Goal: Participate in discussion: Engage in conversation with other users on a specific topic

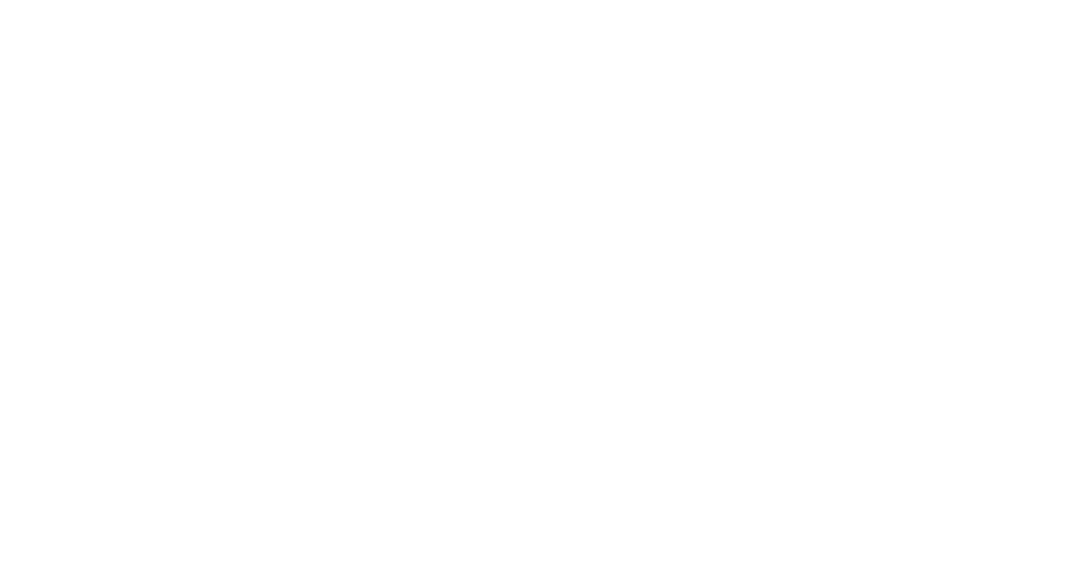
click at [618, 534] on div at bounding box center [538, 281] width 1076 height 562
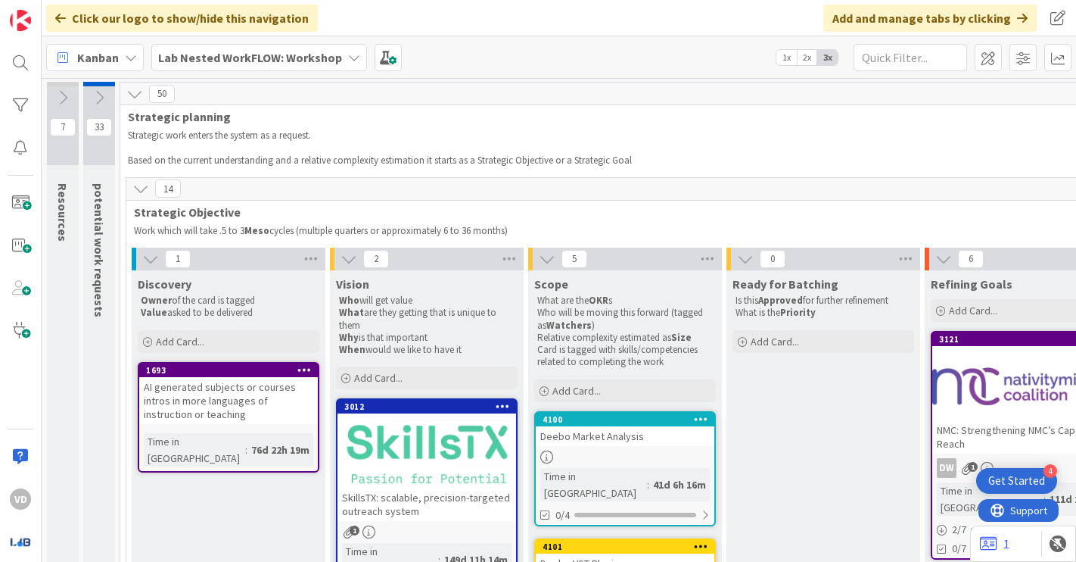
scroll to position [152, 0]
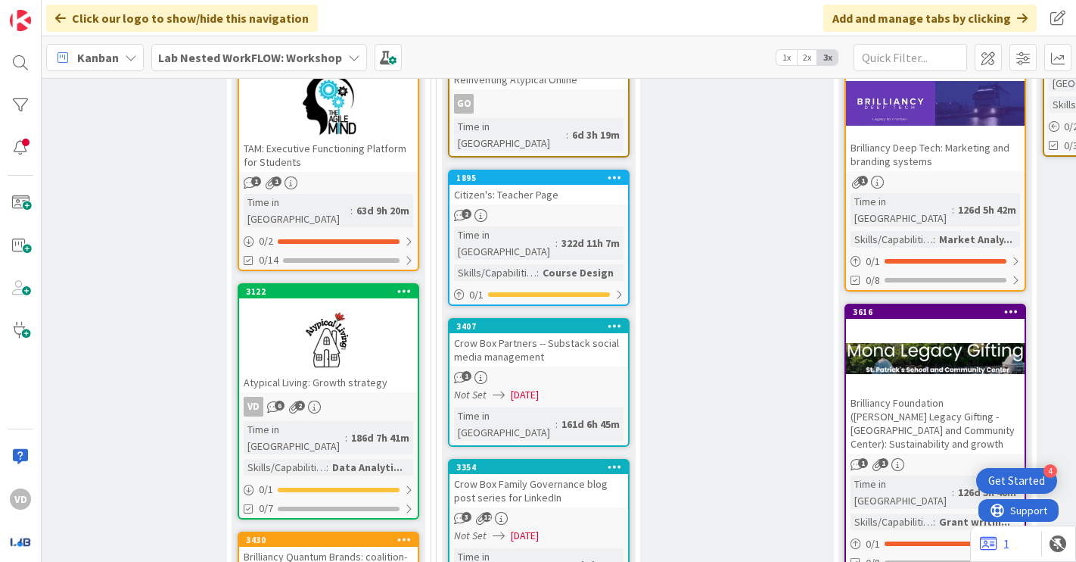
scroll to position [521, 693]
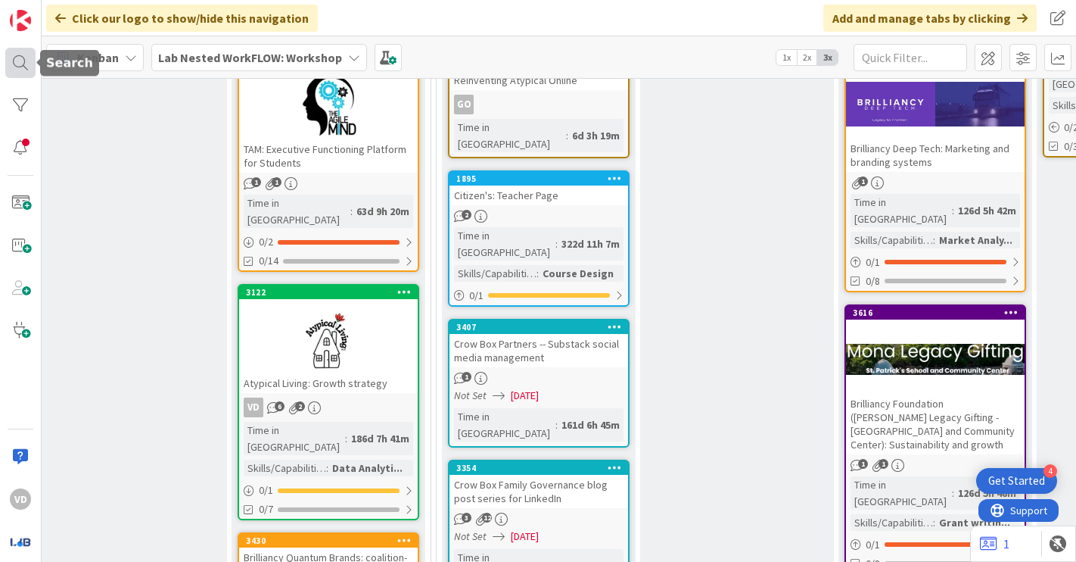
click at [33, 65] on div at bounding box center [20, 63] width 30 height 30
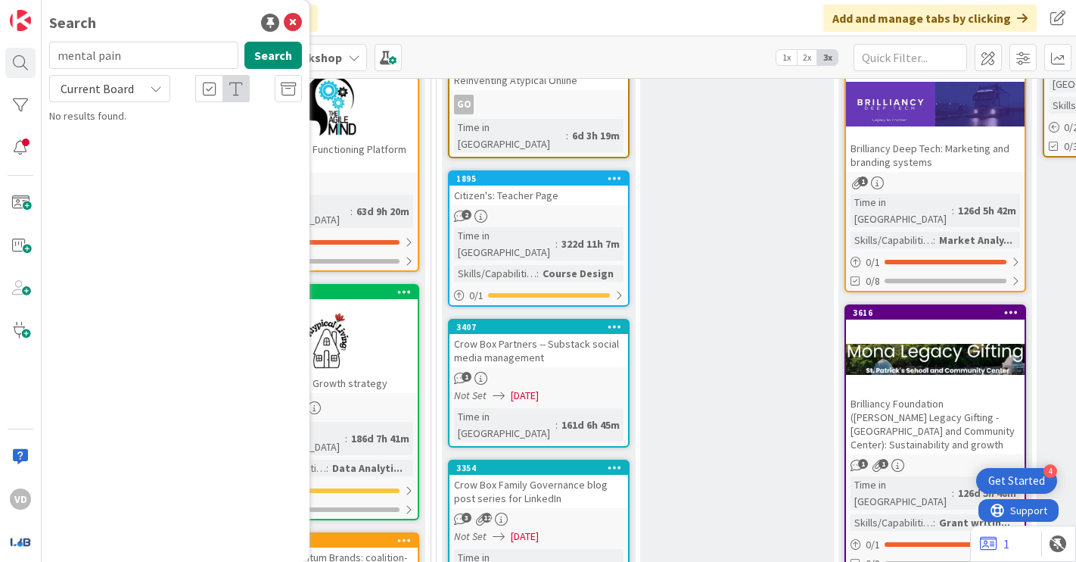
type input "mental pain"
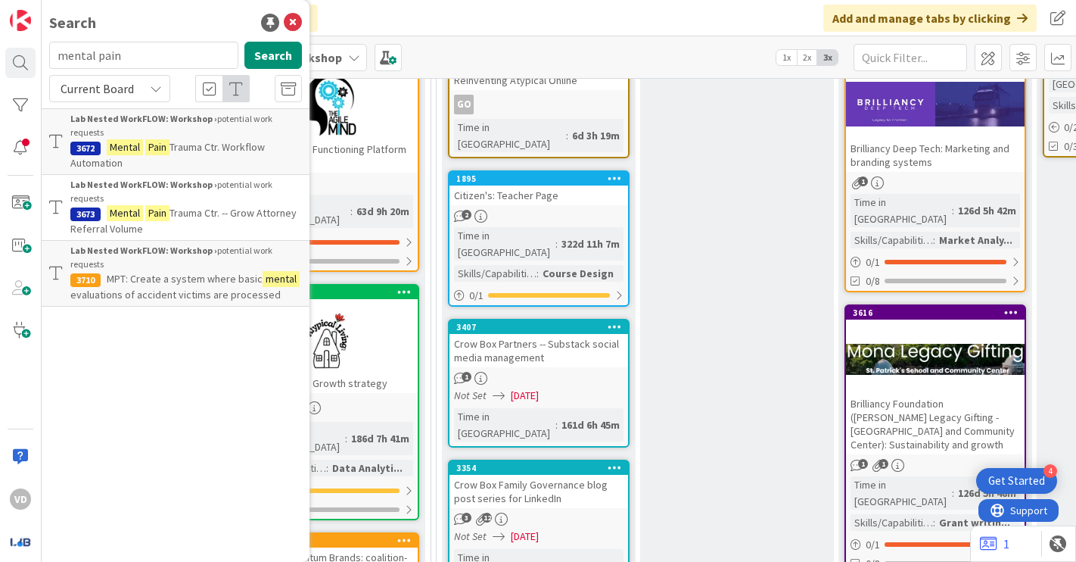
click at [234, 244] on div "Lab Nested WorkFLOW: Workshop › potential work requests" at bounding box center [186, 257] width 232 height 27
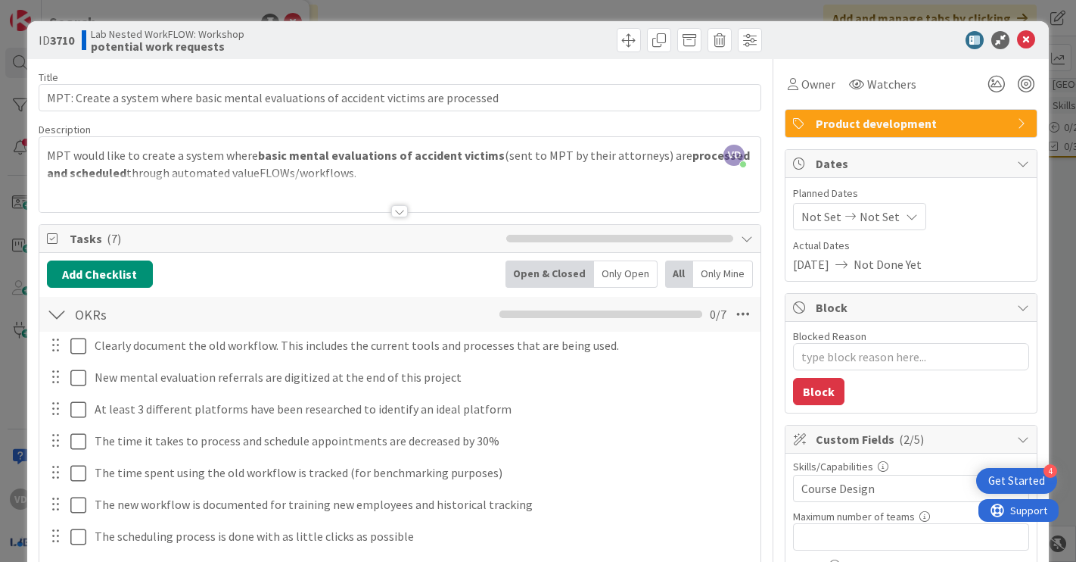
click at [404, 210] on div at bounding box center [399, 211] width 17 height 12
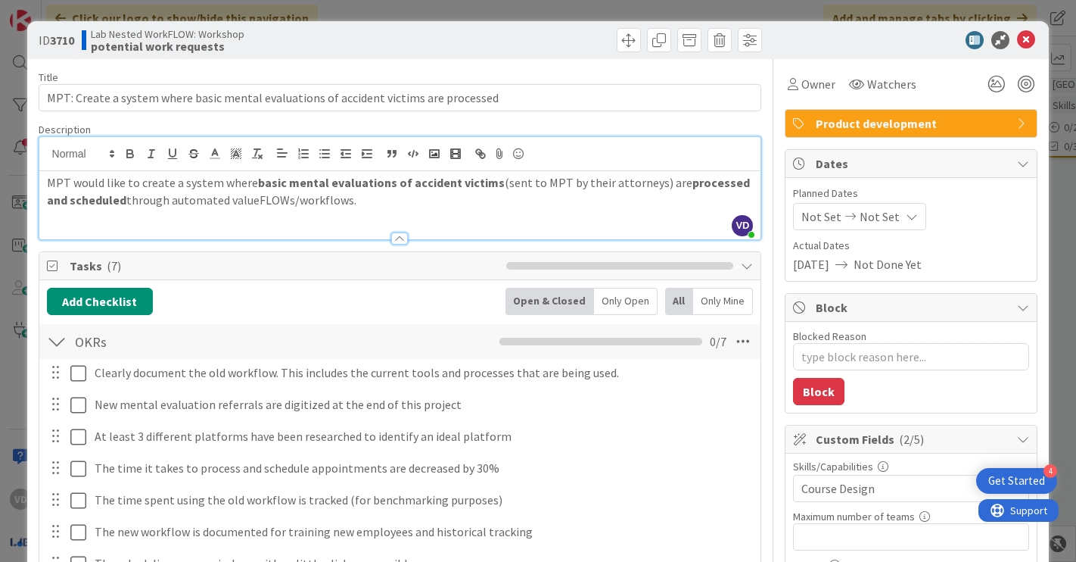
scroll to position [1, 0]
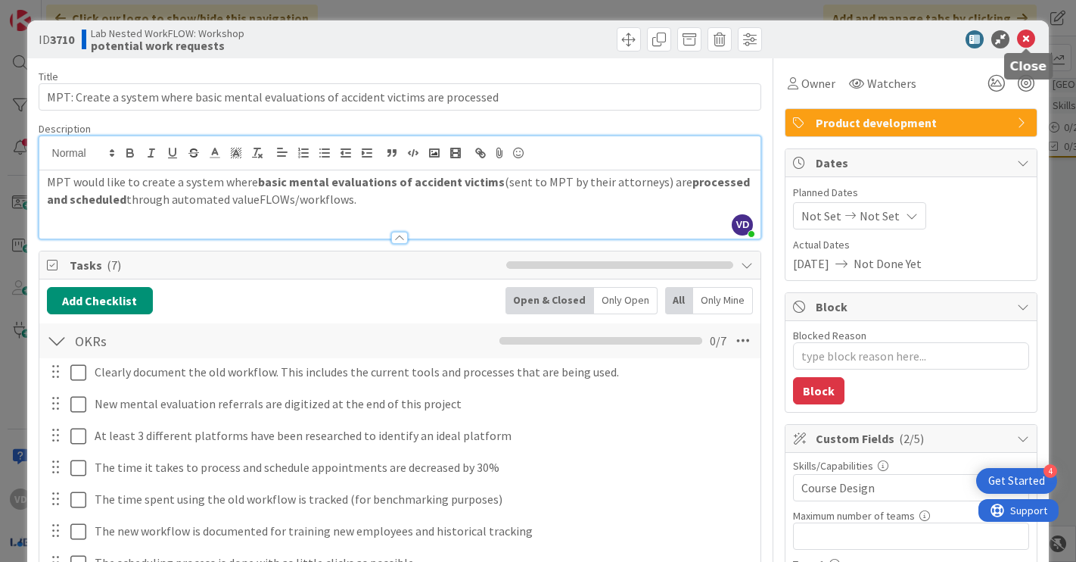
click at [1025, 33] on icon at bounding box center [1026, 39] width 18 height 18
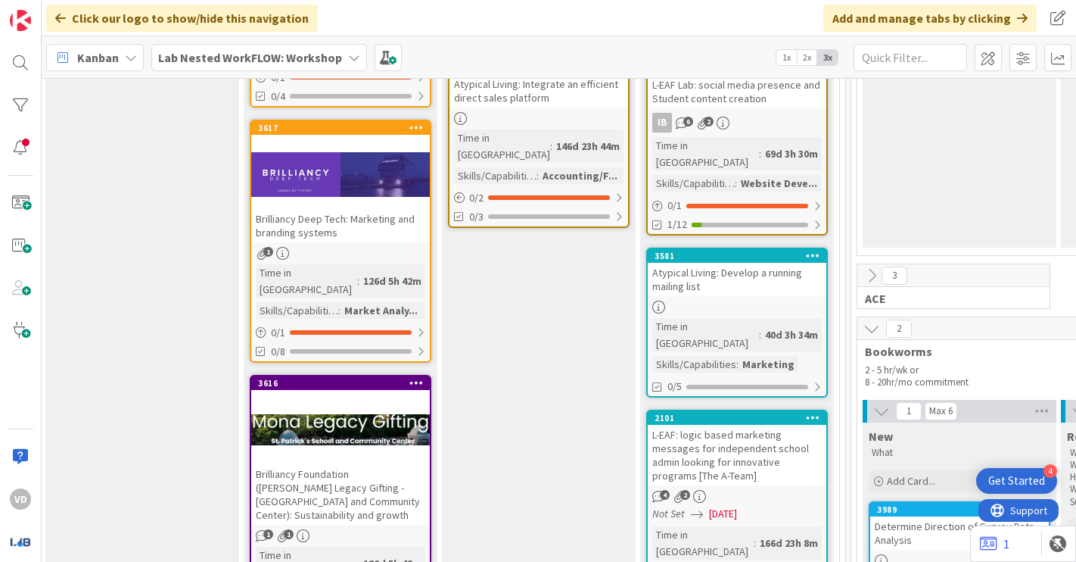
scroll to position [439, 1288]
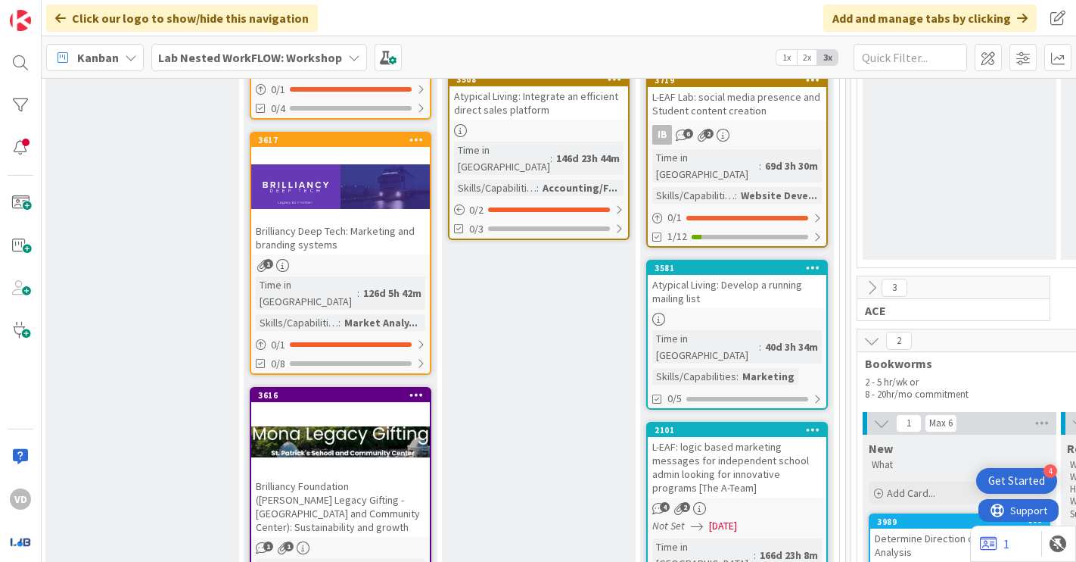
click at [378, 221] on div "Brilliancy Deep Tech: Marketing and branding systems" at bounding box center [340, 237] width 179 height 33
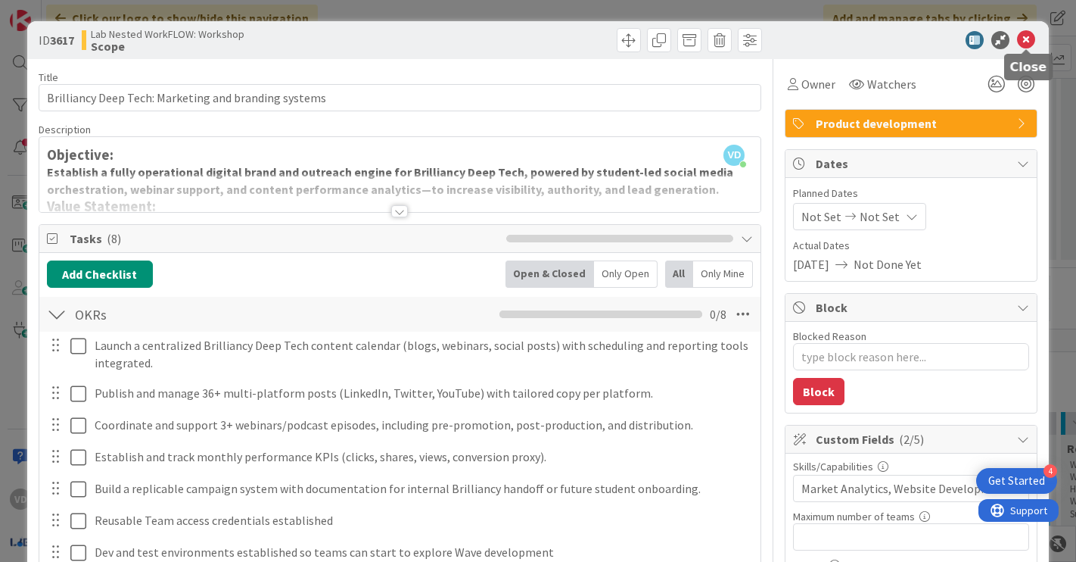
click at [1021, 36] on icon at bounding box center [1026, 40] width 18 height 18
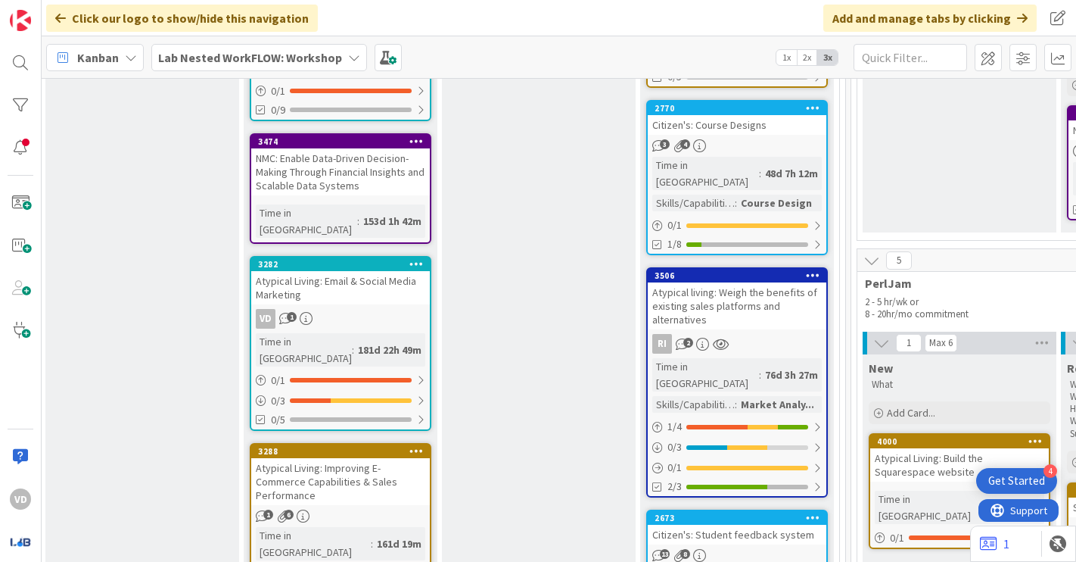
scroll to position [1891, 1288]
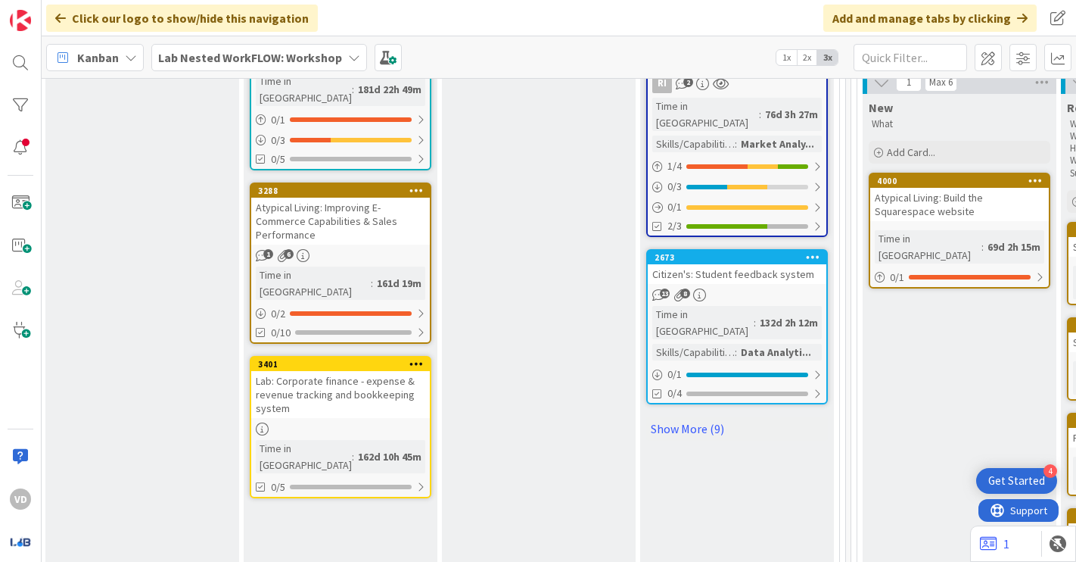
click at [344, 371] on div "Lab: Corporate finance - expense & revenue tracking and bookkeeping system" at bounding box center [340, 394] width 179 height 47
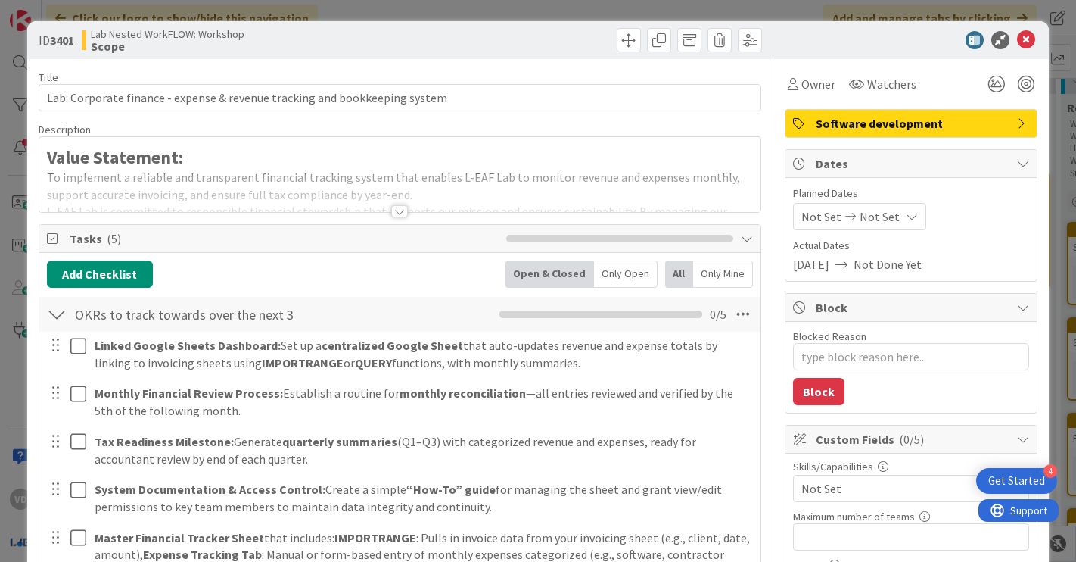
click at [397, 213] on div at bounding box center [399, 211] width 17 height 12
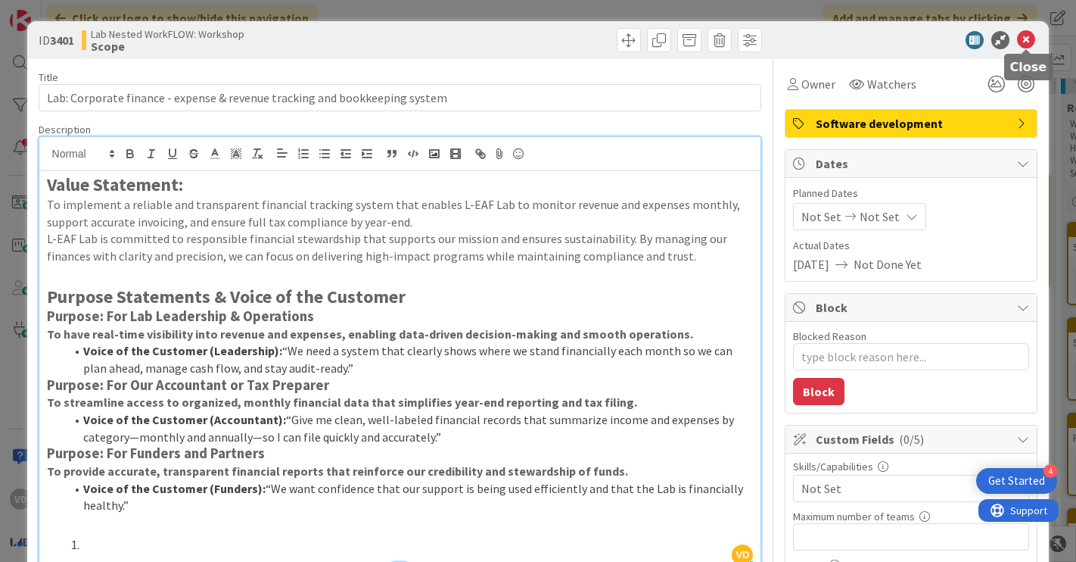
click at [1019, 45] on icon at bounding box center [1026, 40] width 18 height 18
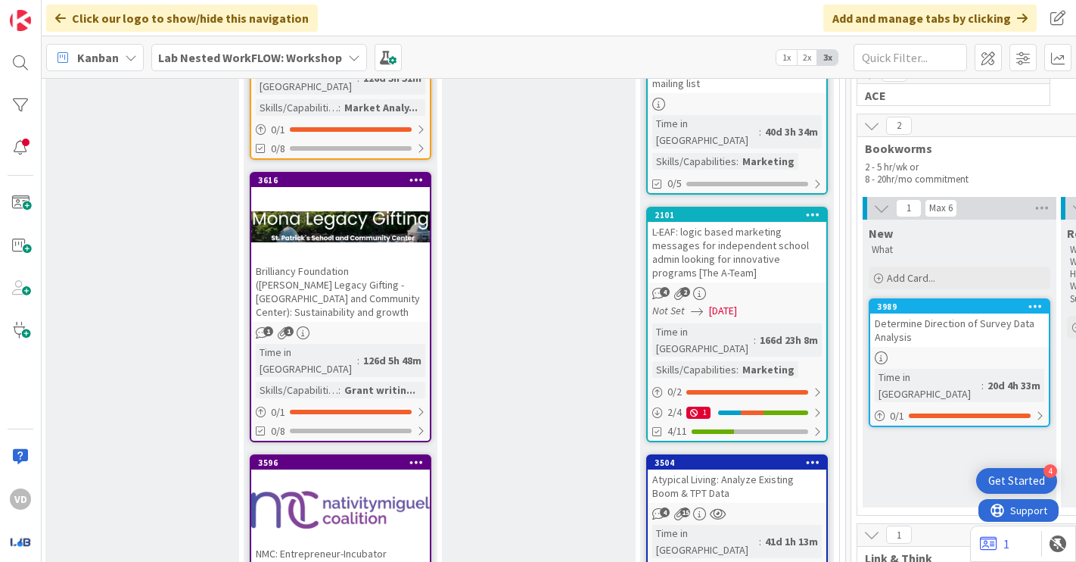
click at [317, 261] on div "Brilliancy Foundation ([PERSON_NAME] Legacy Gifting -﻿ [GEOGRAPHIC_DATA] and Co…" at bounding box center [340, 291] width 179 height 61
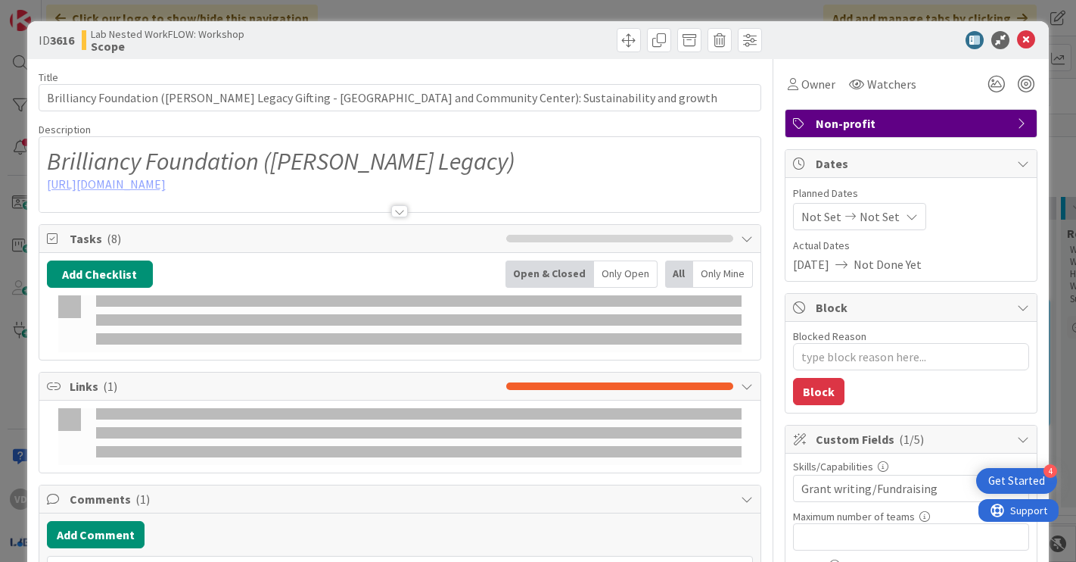
type textarea "x"
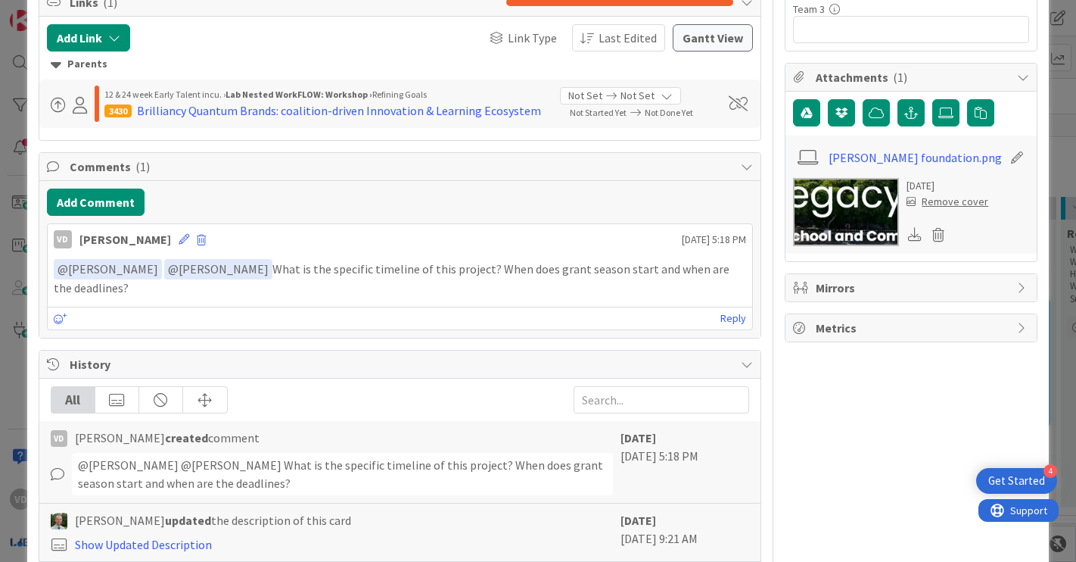
scroll to position [776, 0]
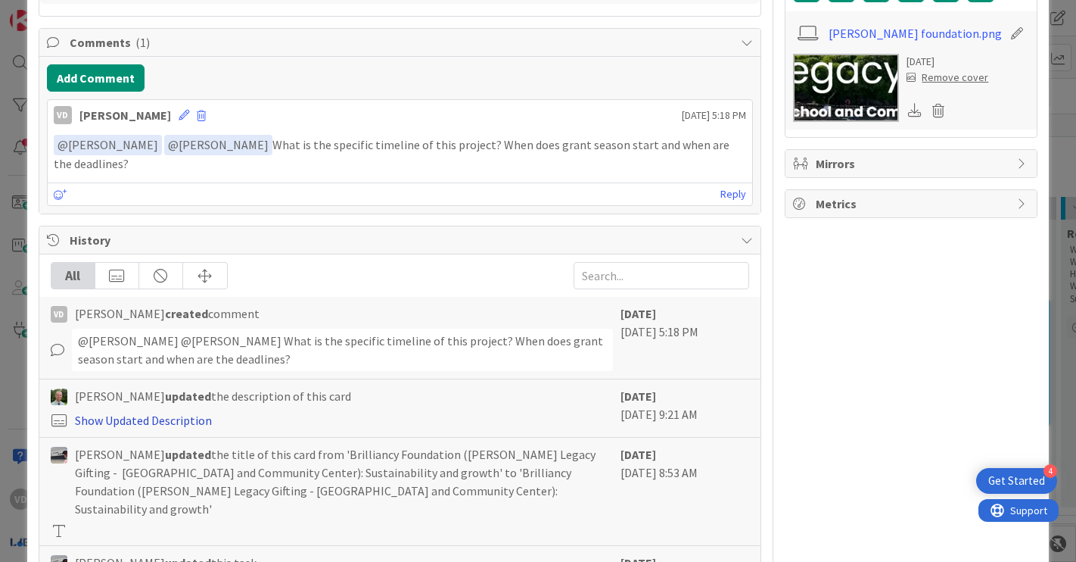
click at [179, 422] on link "Show Updated Description" at bounding box center [143, 419] width 137 height 15
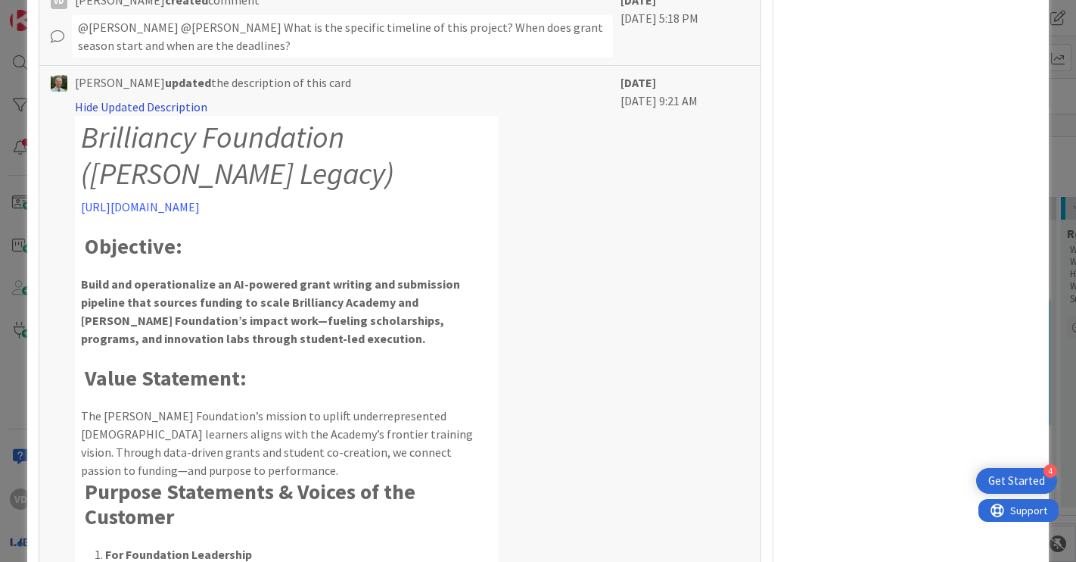
scroll to position [1090, 0]
click at [168, 106] on link "Hide Updated Description" at bounding box center [141, 106] width 132 height 15
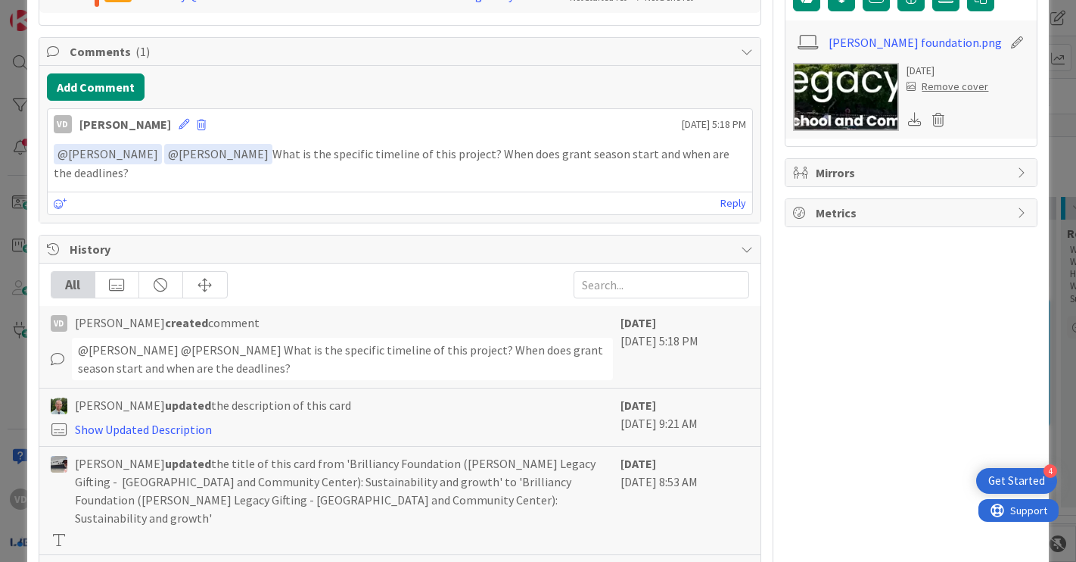
scroll to position [761, 0]
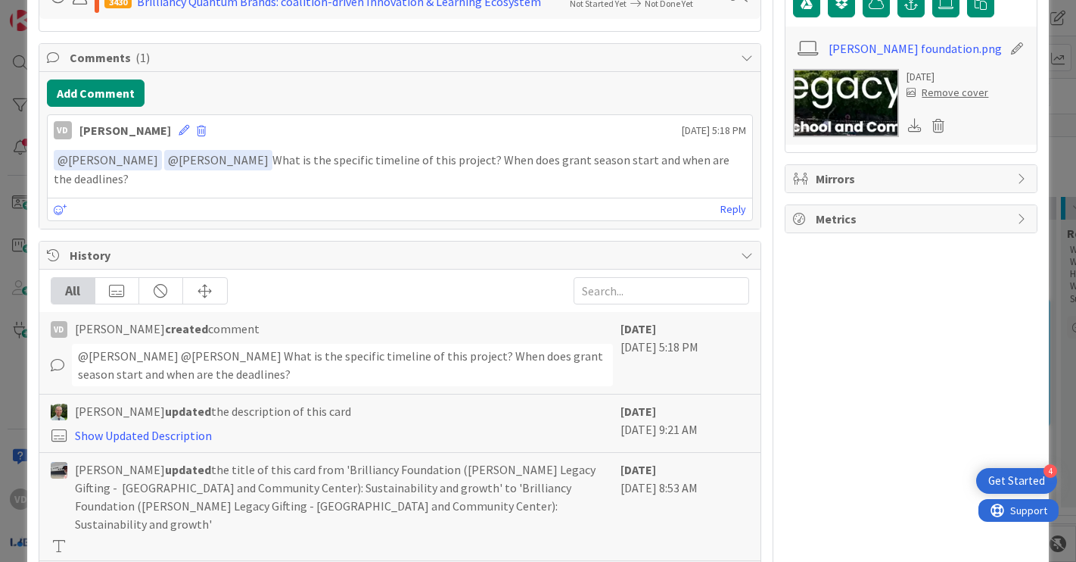
drag, startPoint x: 265, startPoint y: 372, endPoint x: 145, endPoint y: 367, distance: 119.7
click at [145, 367] on div "@jeffrey Burstein﻿ ﻿@Simon Holzapfel﻿ What is the specific timeline of this pro…" at bounding box center [343, 365] width 542 height 42
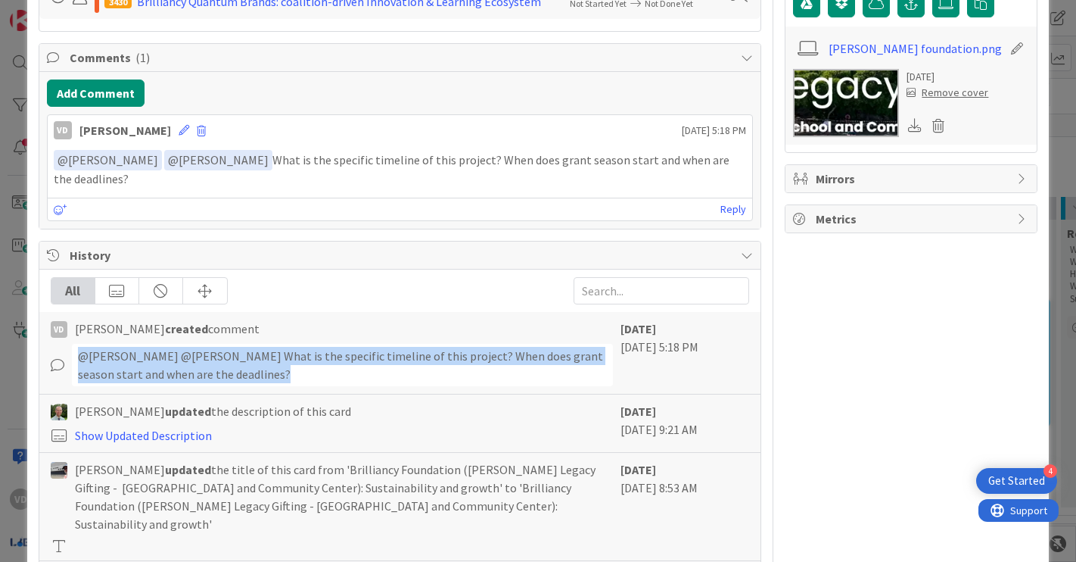
click at [256, 364] on div "@jeffrey Burstein﻿ ﻿@Simon Holzapfel﻿ What is the specific timeline of this pro…" at bounding box center [343, 365] width 542 height 42
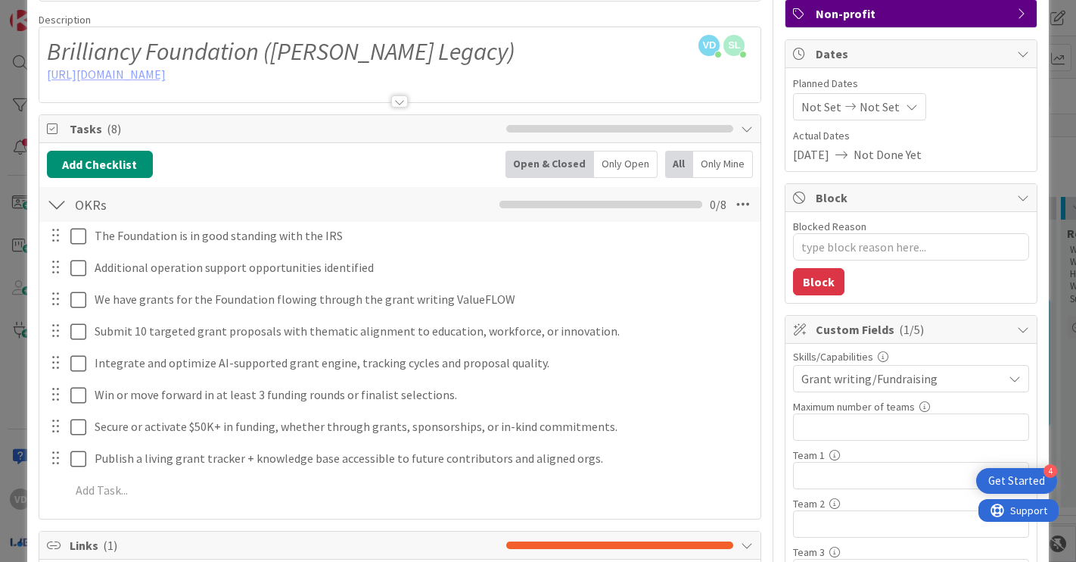
scroll to position [0, 0]
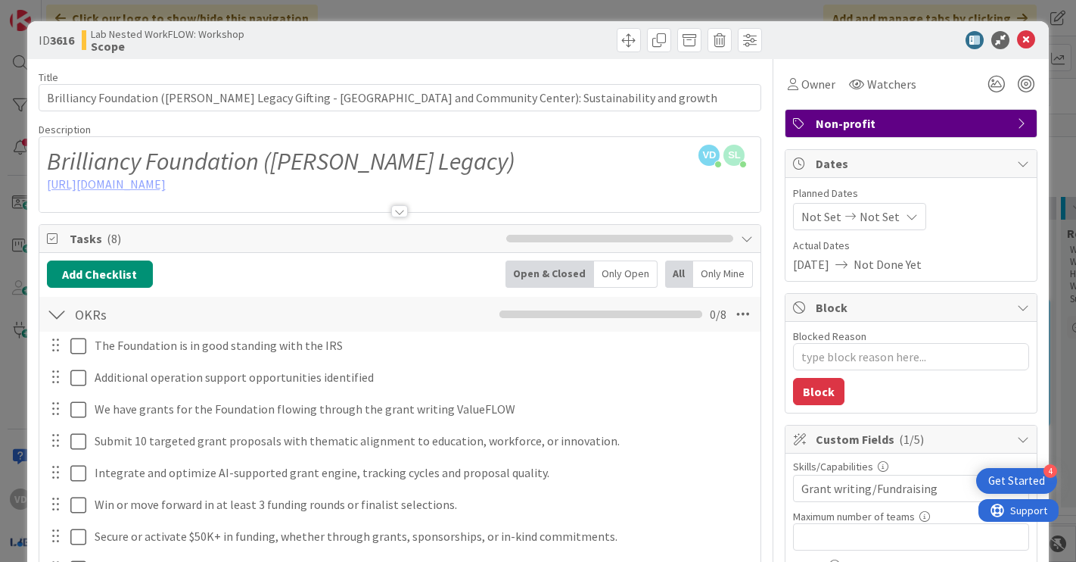
click at [402, 210] on div at bounding box center [399, 211] width 17 height 12
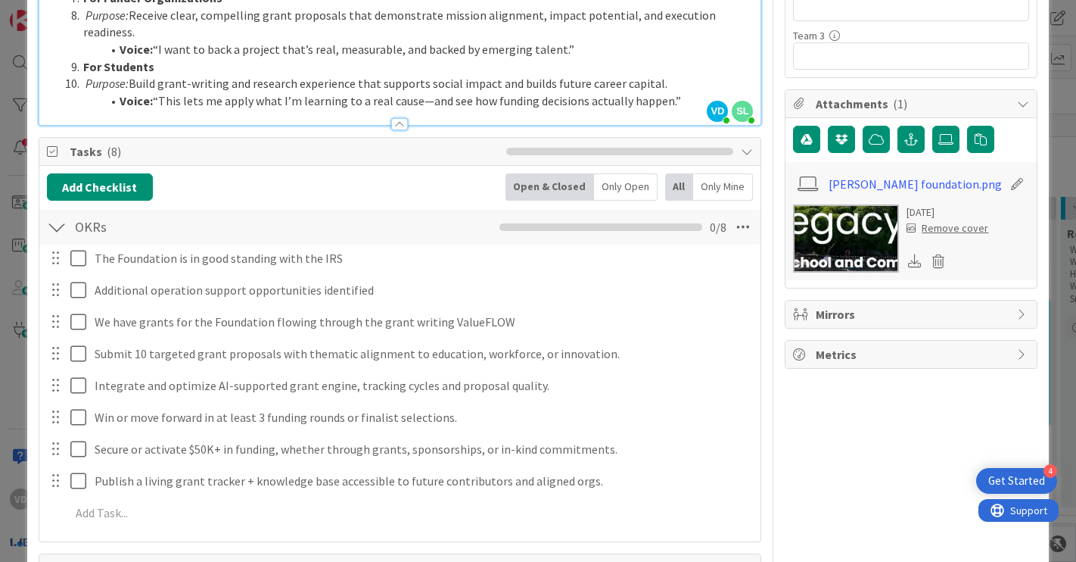
scroll to position [627, 0]
click at [60, 213] on div at bounding box center [57, 226] width 20 height 27
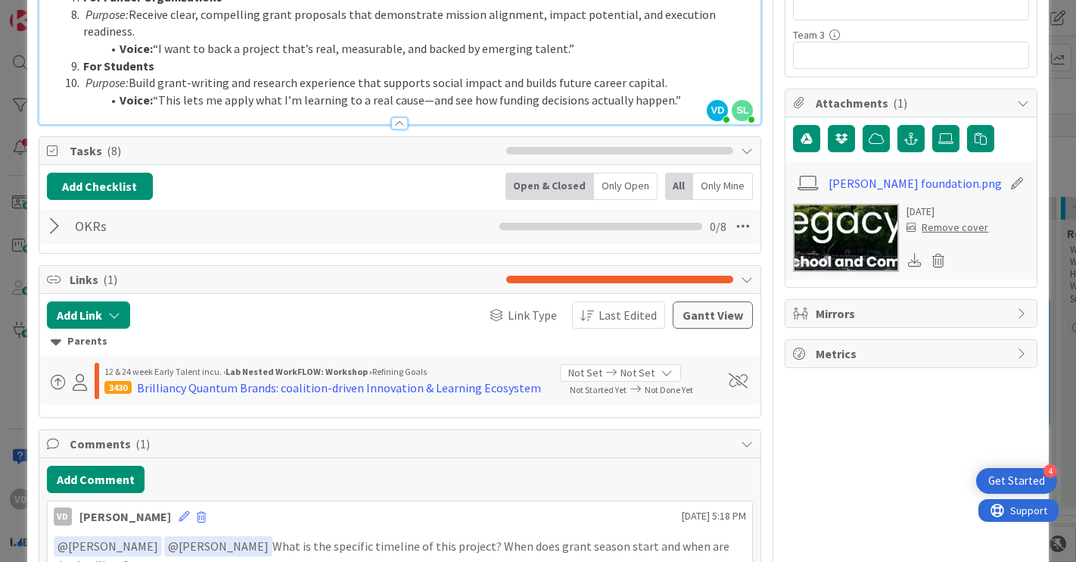
click at [59, 213] on div at bounding box center [57, 226] width 20 height 27
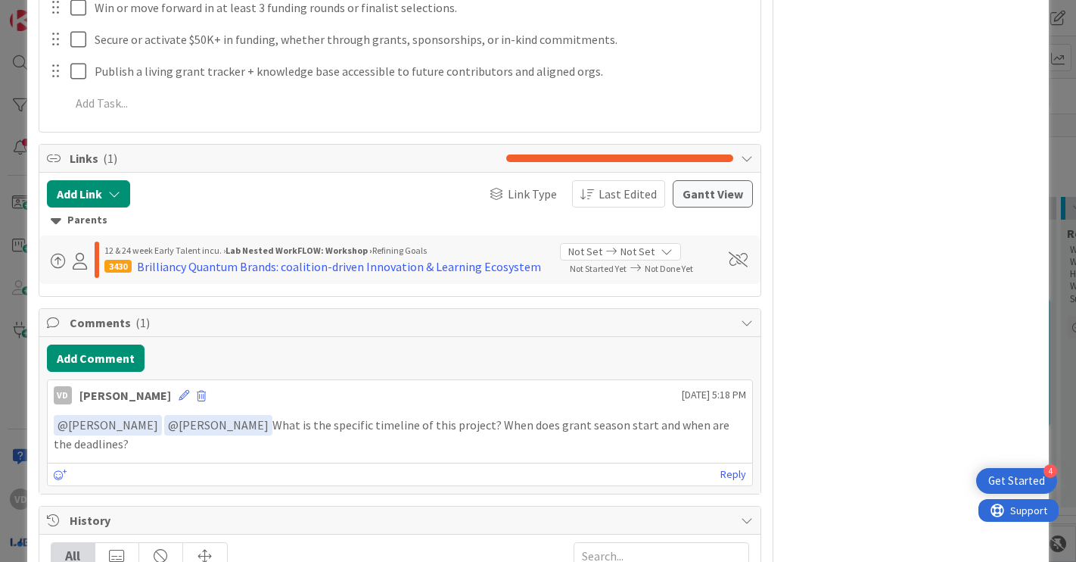
scroll to position [1043, 0]
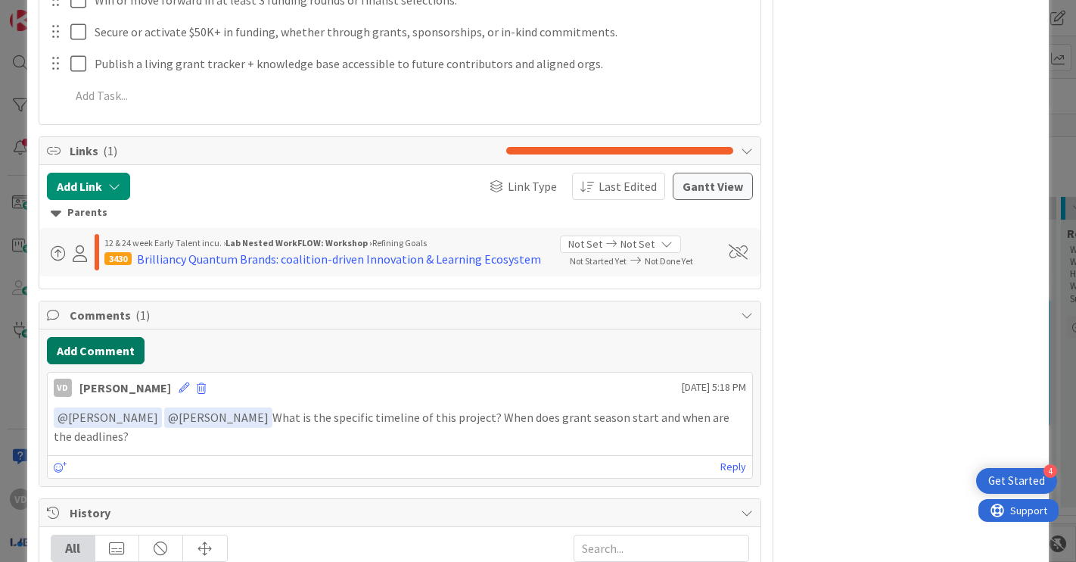
click at [127, 337] on button "Add Comment" at bounding box center [96, 350] width 98 height 27
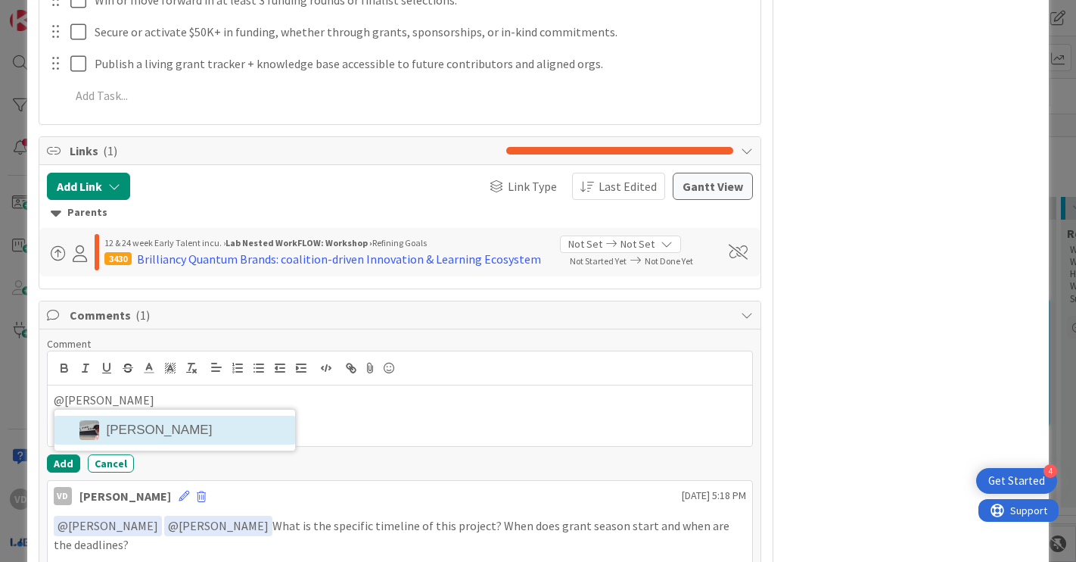
click at [188, 415] on li "jeffrey Burstein" at bounding box center [174, 429] width 241 height 29
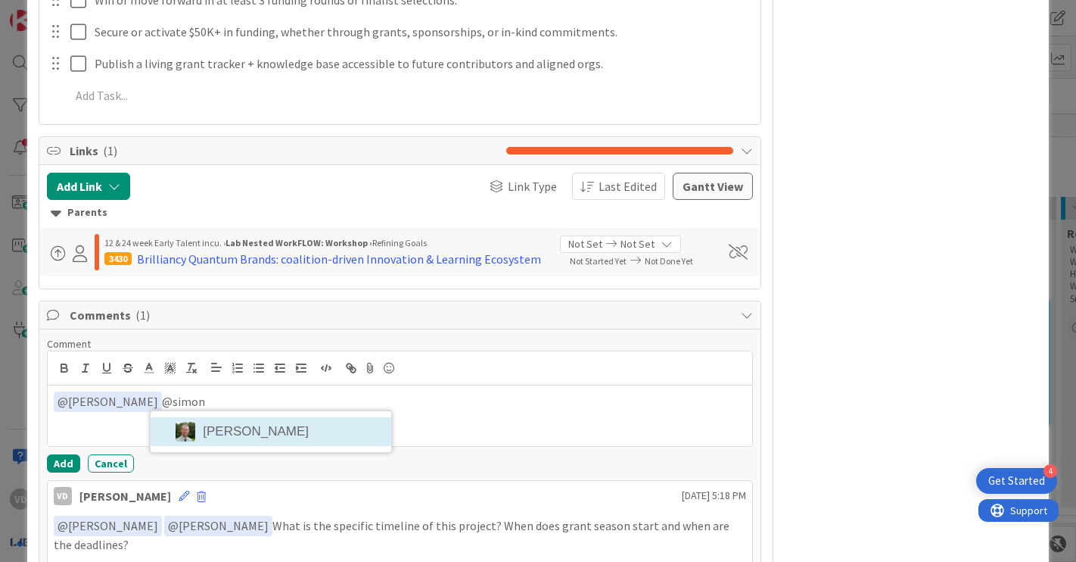
click at [217, 417] on li "Simon Holzapfel" at bounding box center [271, 431] width 241 height 29
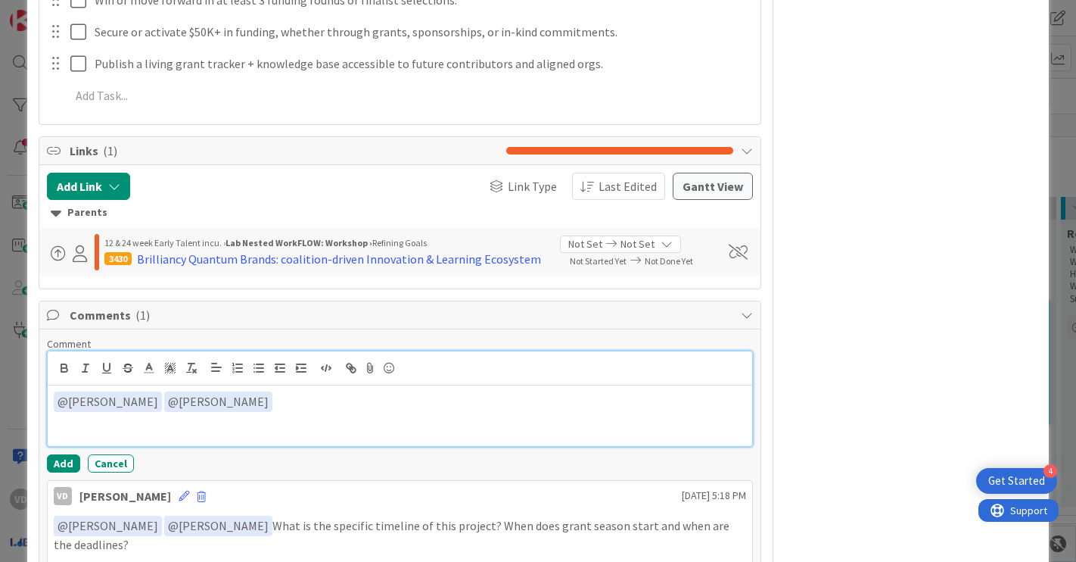
scroll to position [925, 0]
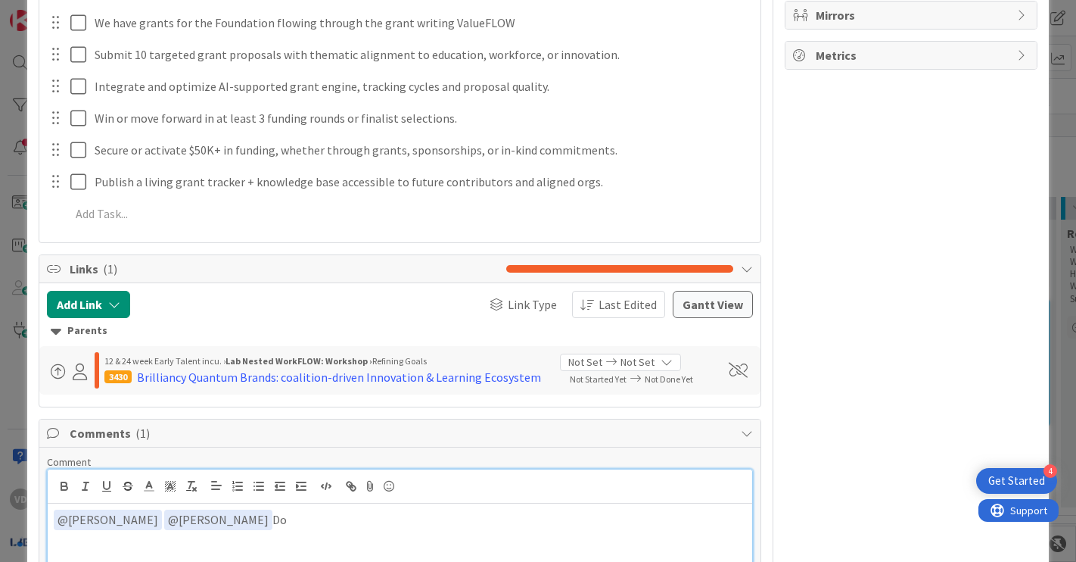
click at [302, 509] on p "﻿ @ jeffrey Burstein ﻿ ﻿ @ Simon Holzapfel ﻿ Do" at bounding box center [400, 519] width 693 height 20
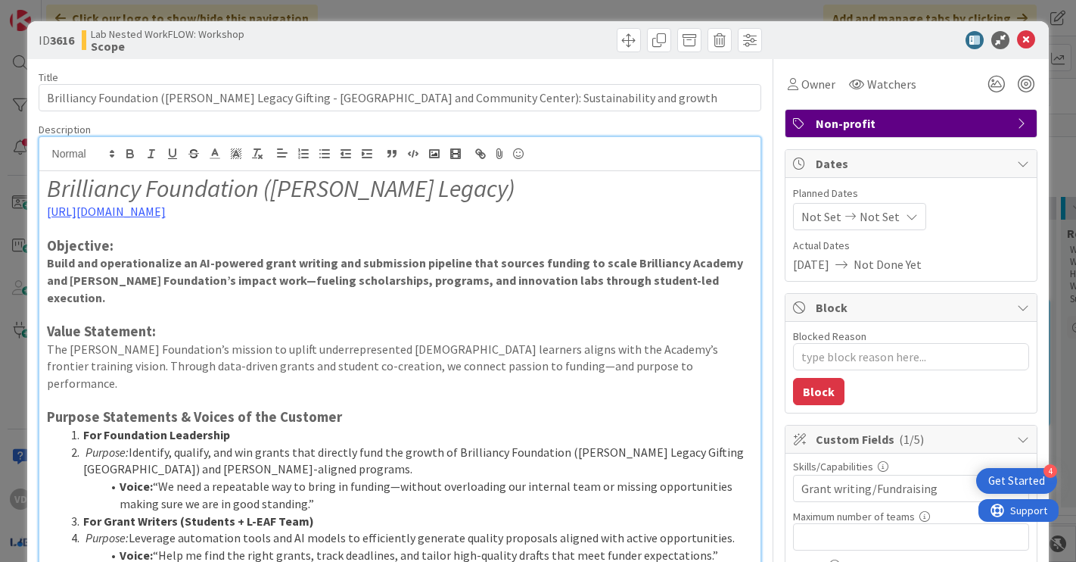
scroll to position [2, 0]
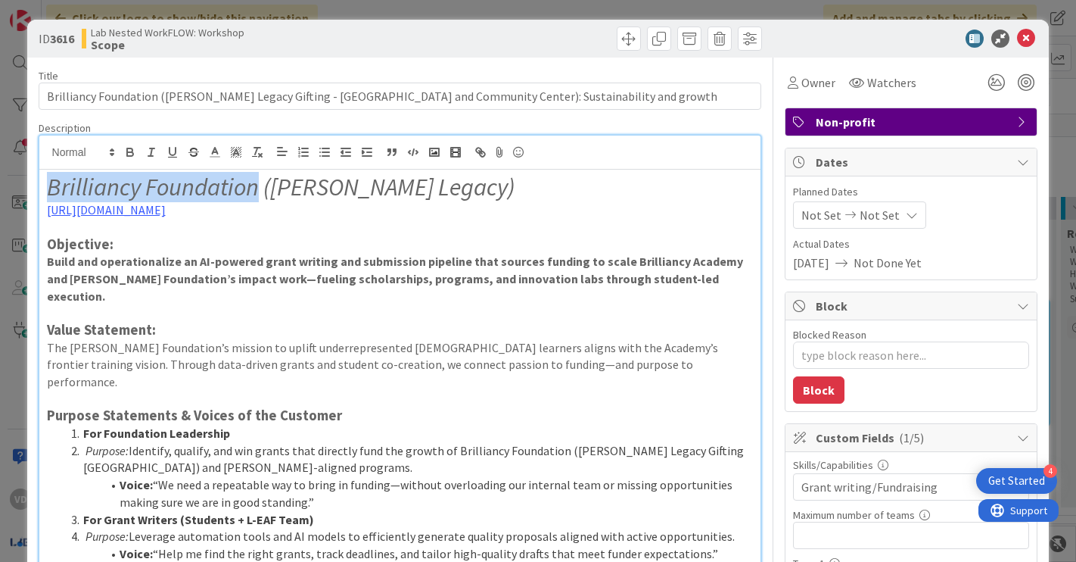
drag, startPoint x: 259, startPoint y: 191, endPoint x: 39, endPoint y: 188, distance: 220.2
copy em "Brilliancy Foundation"
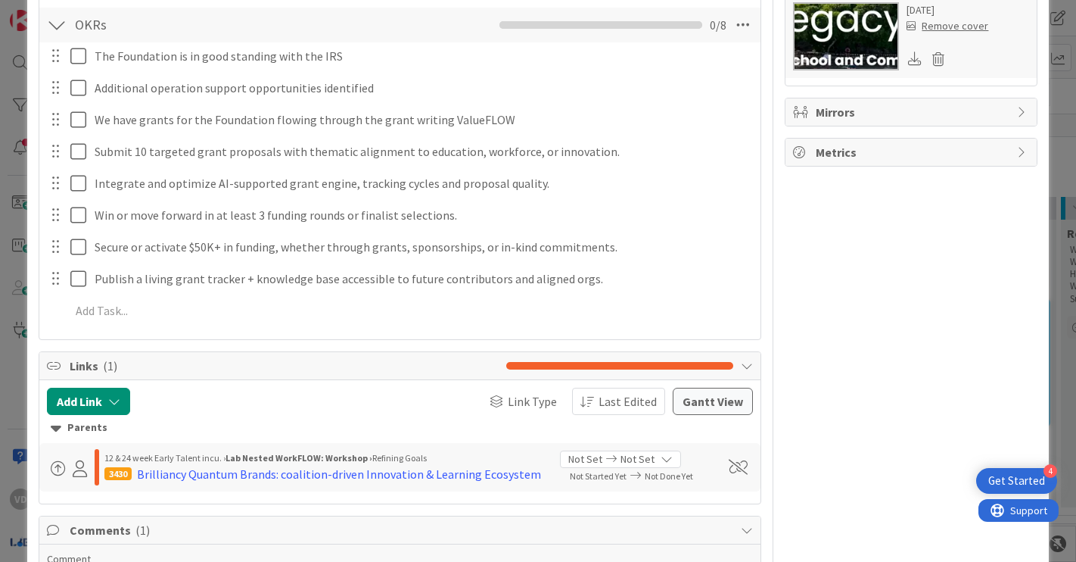
scroll to position [895, 0]
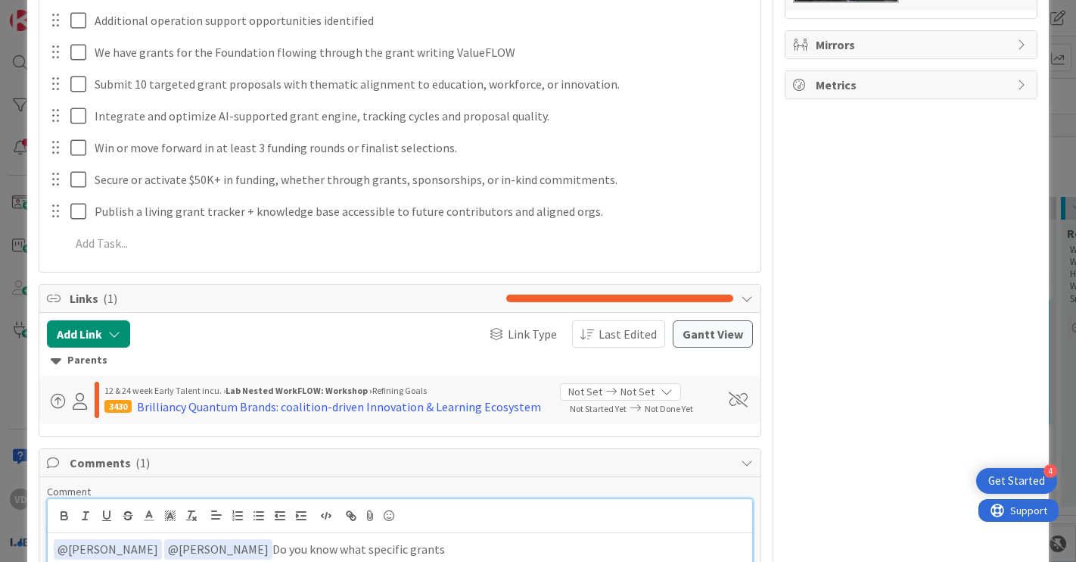
click at [516, 539] on p "﻿ @ jeffrey Burstein ﻿ ﻿ @ Simon Holzapfel ﻿ Do you know what specific grants" at bounding box center [400, 549] width 693 height 20
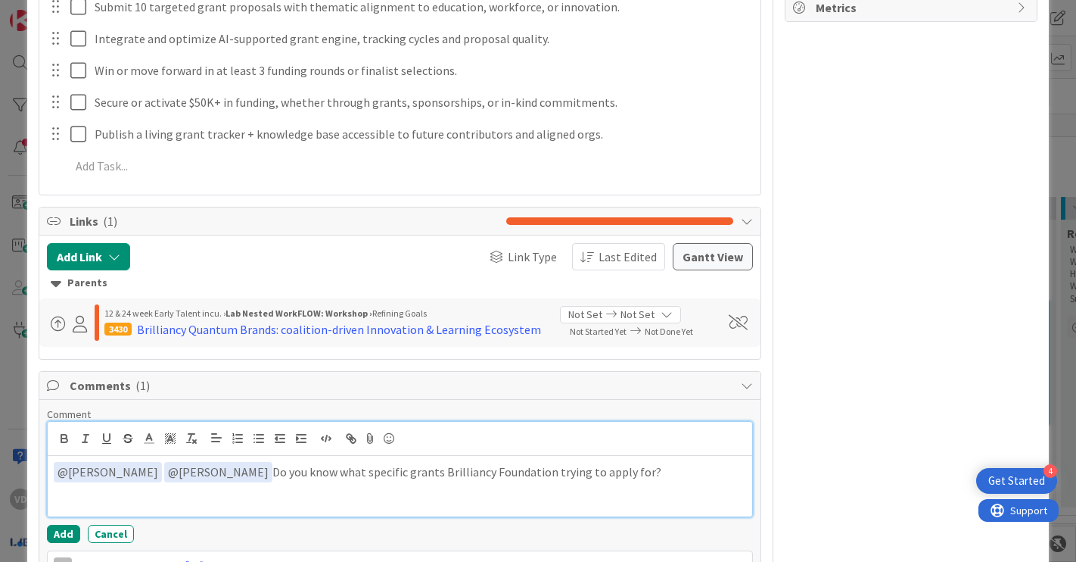
scroll to position [973, 0]
click at [532, 461] on p "﻿ @ jeffrey Burstein ﻿ ﻿ @ Simon Holzapfel ﻿ Do you know what specific grants B…" at bounding box center [400, 471] width 693 height 20
click at [509, 461] on p "﻿ @ jeffrey Burstein ﻿ ﻿ @ Simon Holzapfel ﻿ Do you know what specific grants B…" at bounding box center [400, 471] width 693 height 20
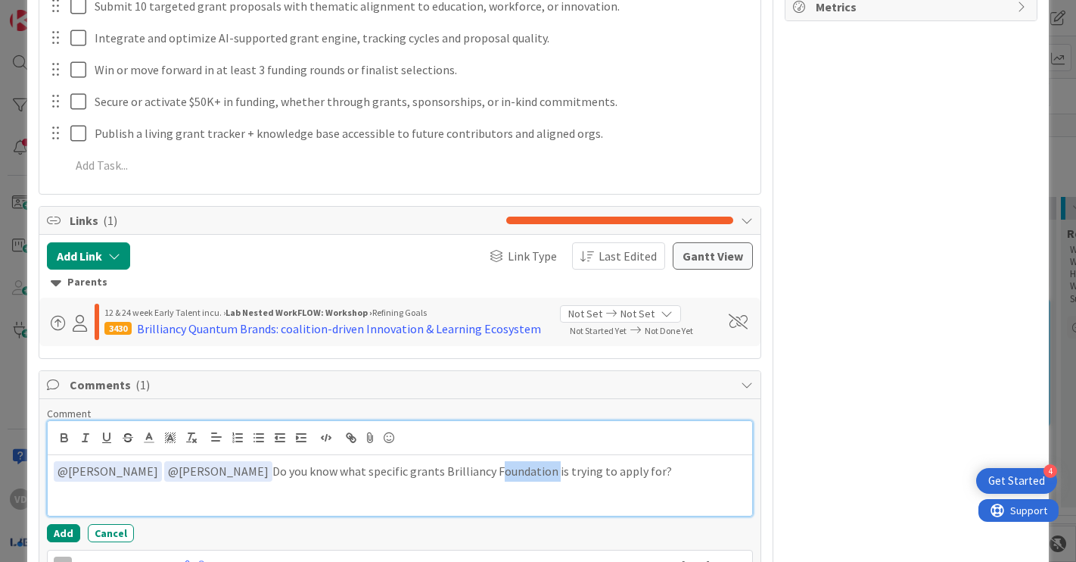
click at [502, 461] on p "﻿ @ jeffrey Burstein ﻿ ﻿ @ Simon Holzapfel ﻿ Do you know what specific grants B…" at bounding box center [400, 471] width 693 height 20
click at [548, 455] on div "﻿ @ jeffrey Burstein ﻿ ﻿ @ Simon Holzapfel ﻿ Do you know what specific grants B…" at bounding box center [400, 485] width 705 height 61
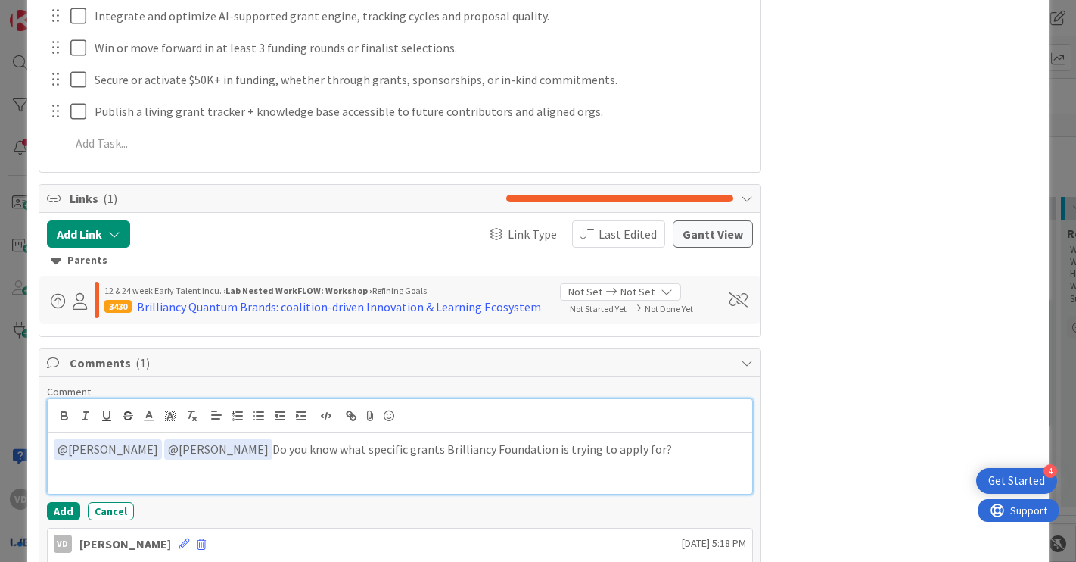
scroll to position [1013, 0]
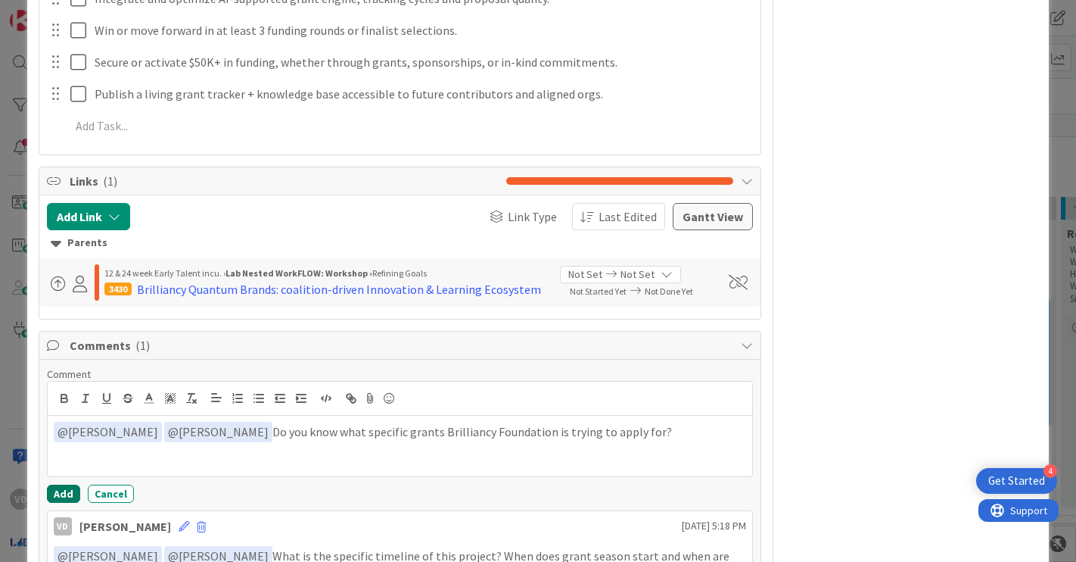
click at [63, 484] on button "Add" at bounding box center [63, 493] width 33 height 18
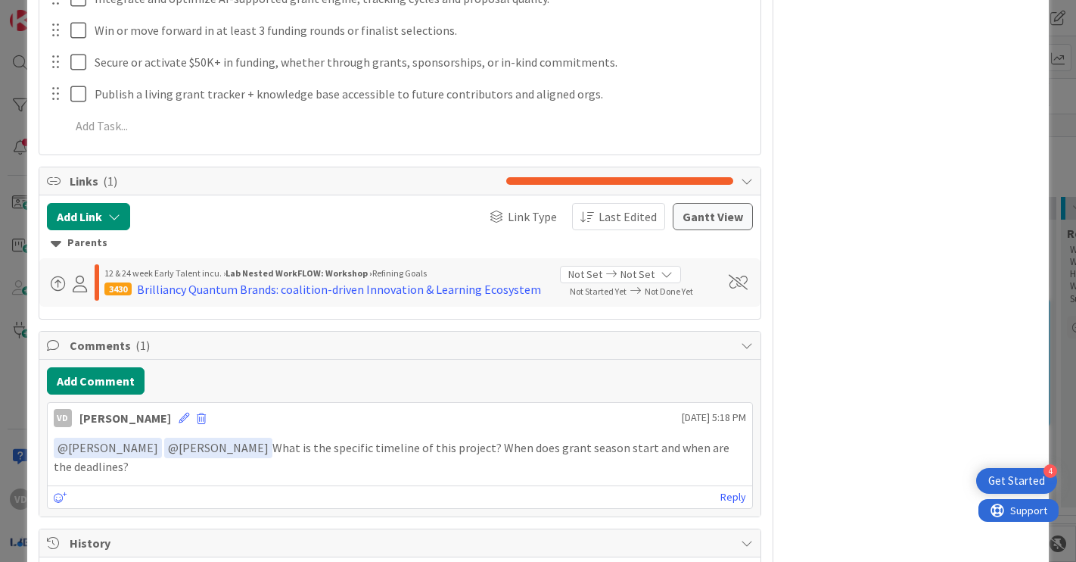
type textarea "x"
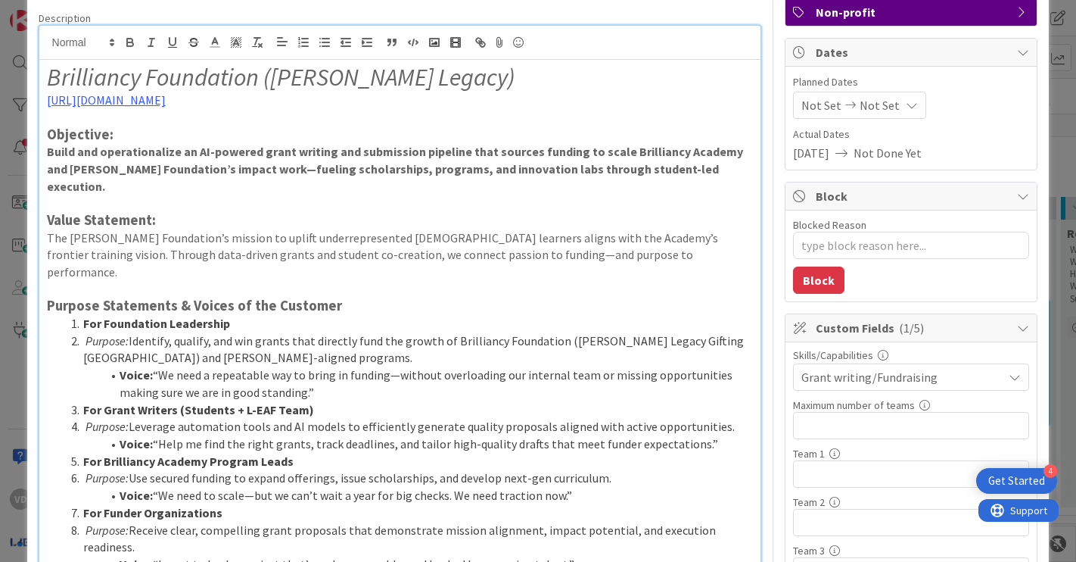
scroll to position [0, 0]
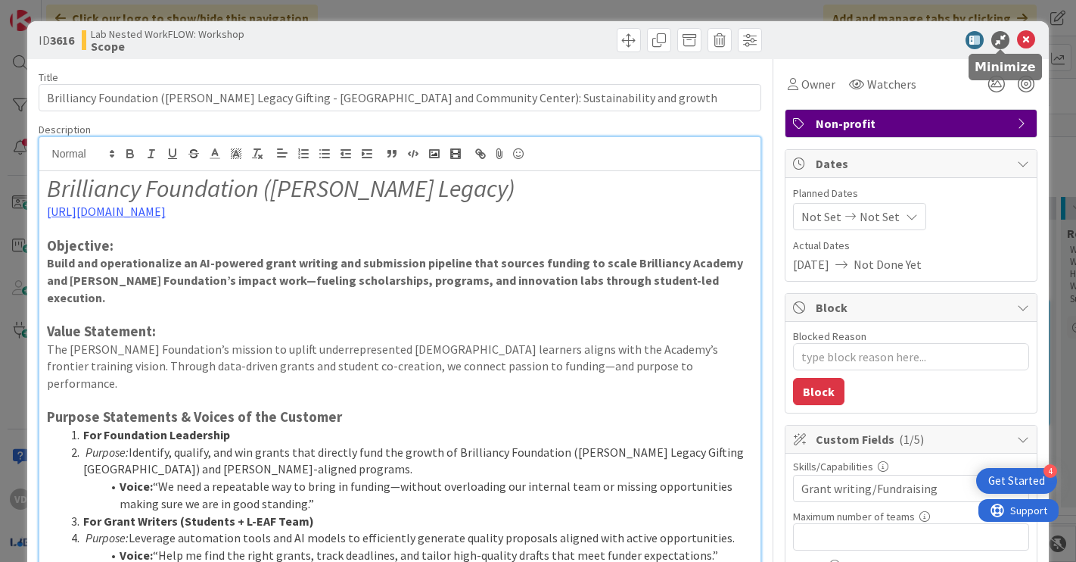
click at [1017, 39] on icon at bounding box center [1026, 40] width 18 height 18
